Goal: Transaction & Acquisition: Purchase product/service

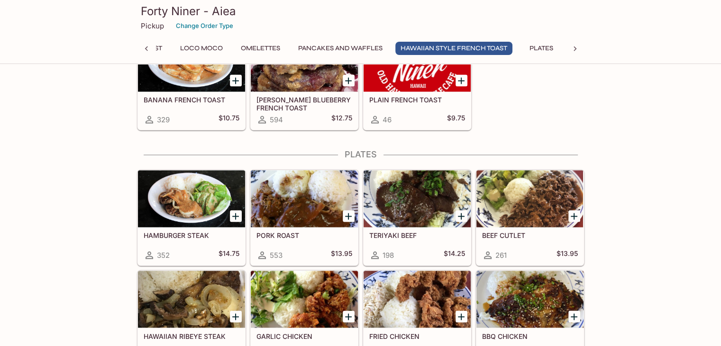
scroll to position [1474, 0]
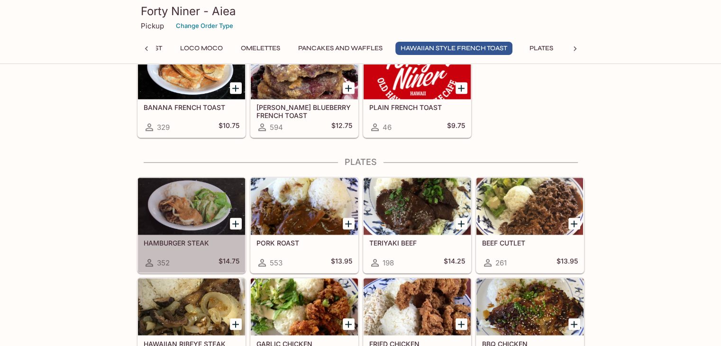
click at [198, 204] on div at bounding box center [191, 206] width 107 height 57
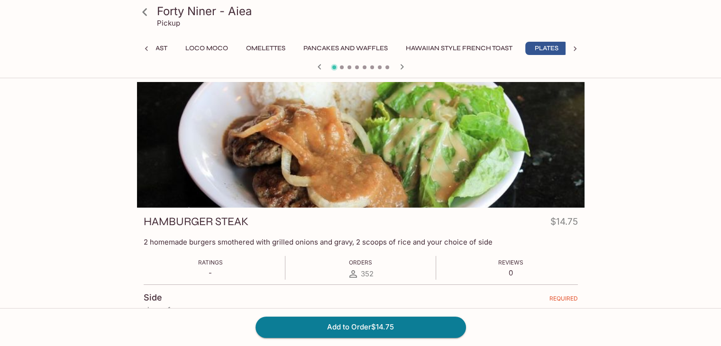
scroll to position [0, 162]
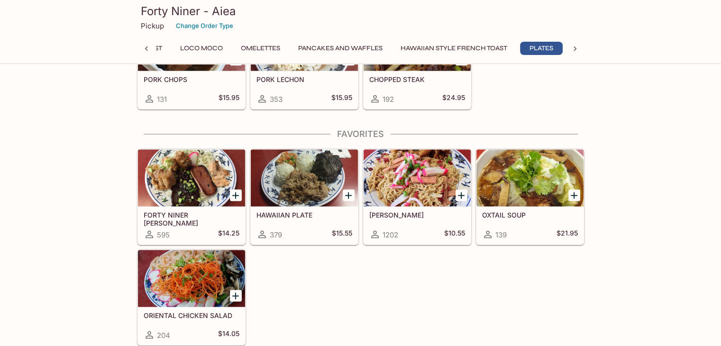
scroll to position [1869, 0]
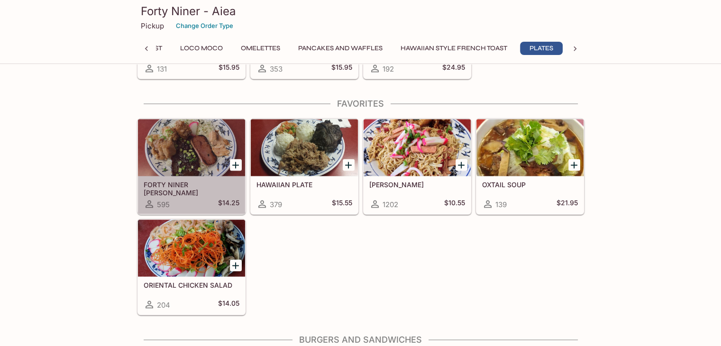
click at [176, 148] on div at bounding box center [191, 147] width 107 height 57
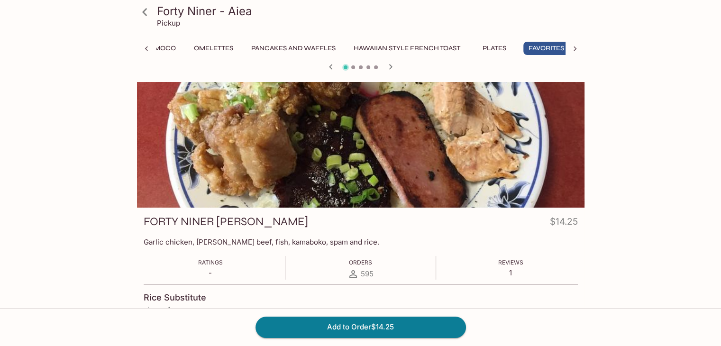
scroll to position [0, 216]
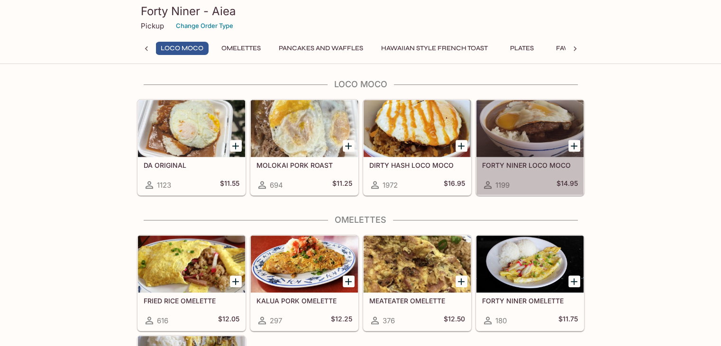
click at [515, 123] on div at bounding box center [529, 128] width 107 height 57
